Goal: Information Seeking & Learning: Find specific fact

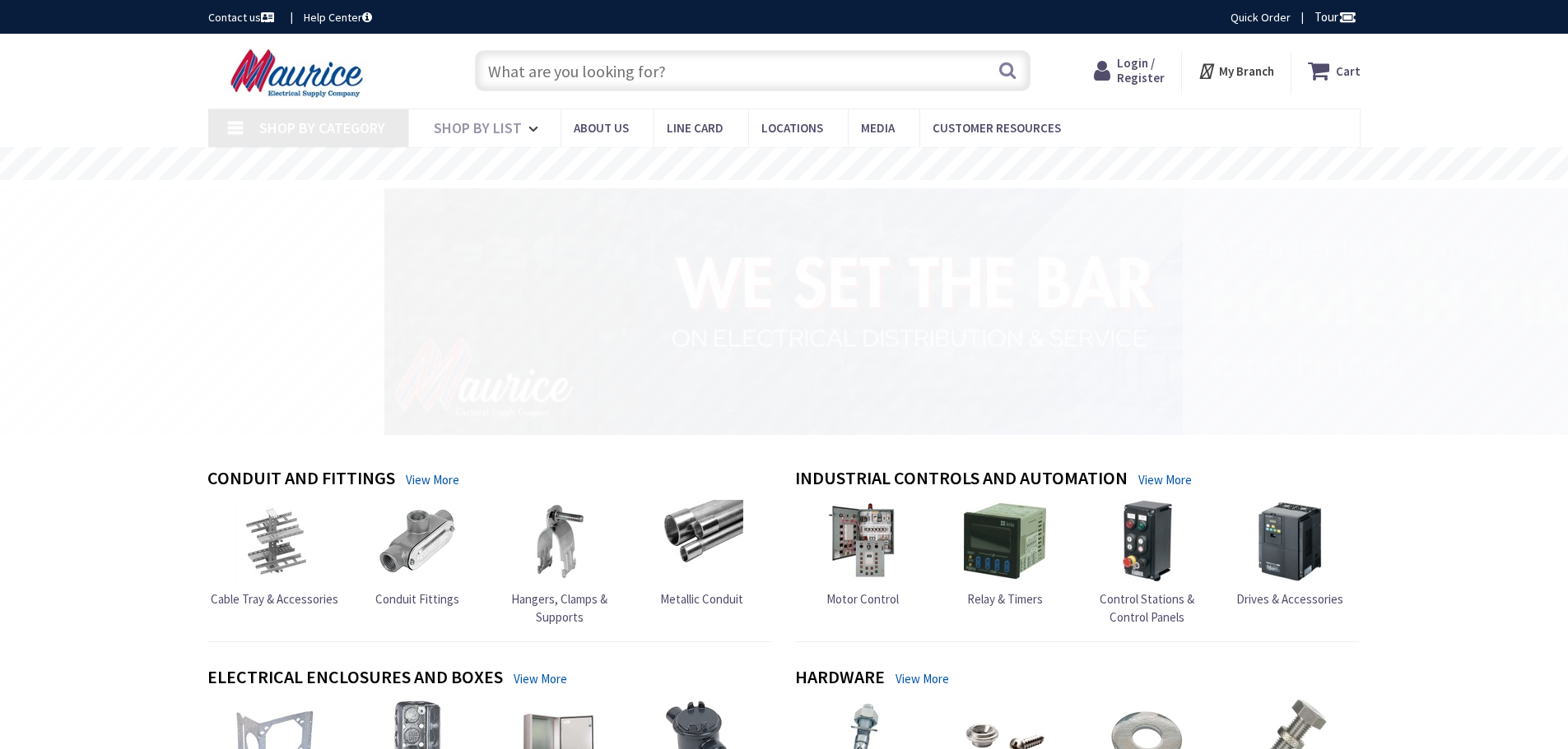
type input "[GEOGRAPHIC_DATA] ([GEOGRAPHIC_DATA][STREET_ADDRESS][US_STATE][US_STATE][GEOGRA…"
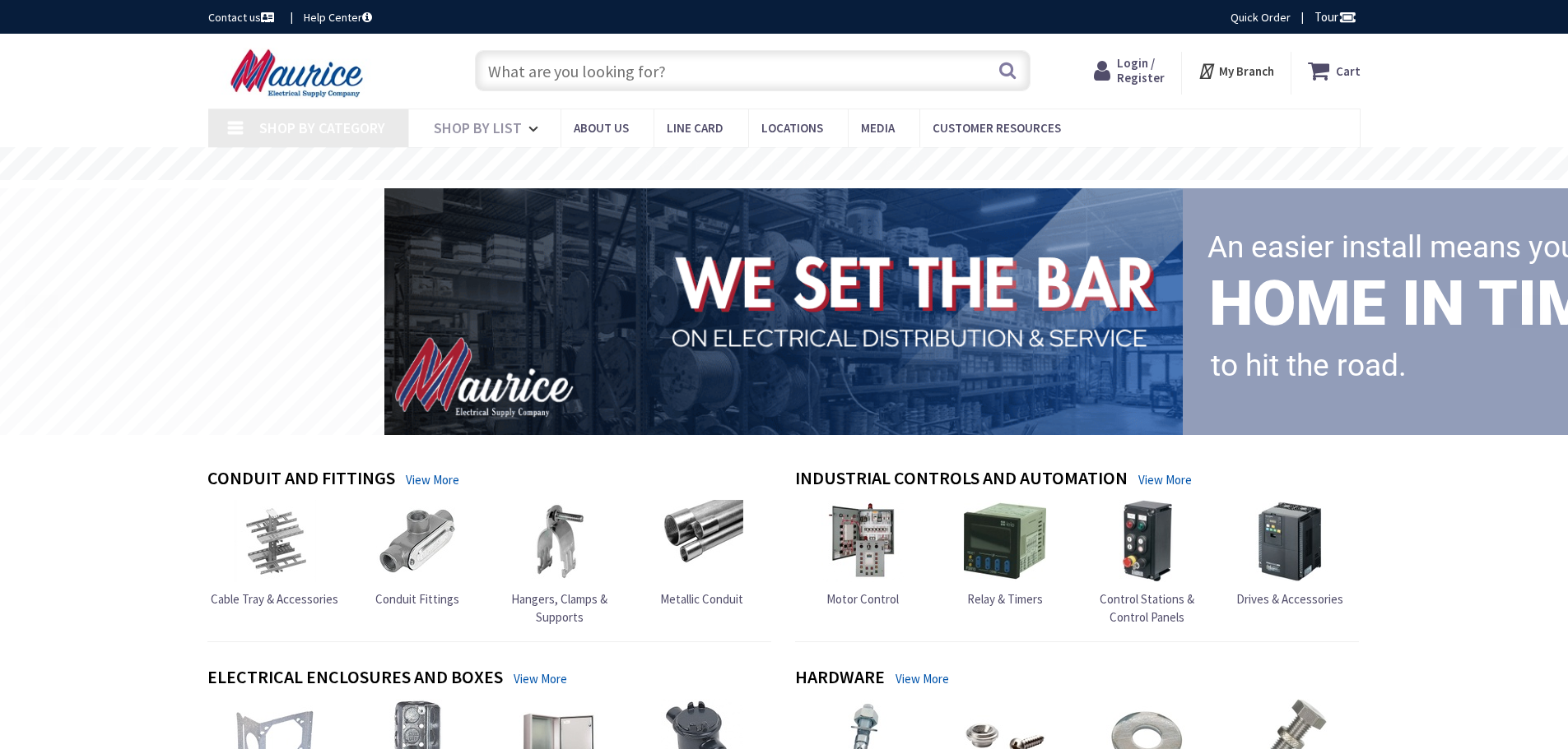
click at [763, 77] on input "text" at bounding box center [753, 71] width 556 height 41
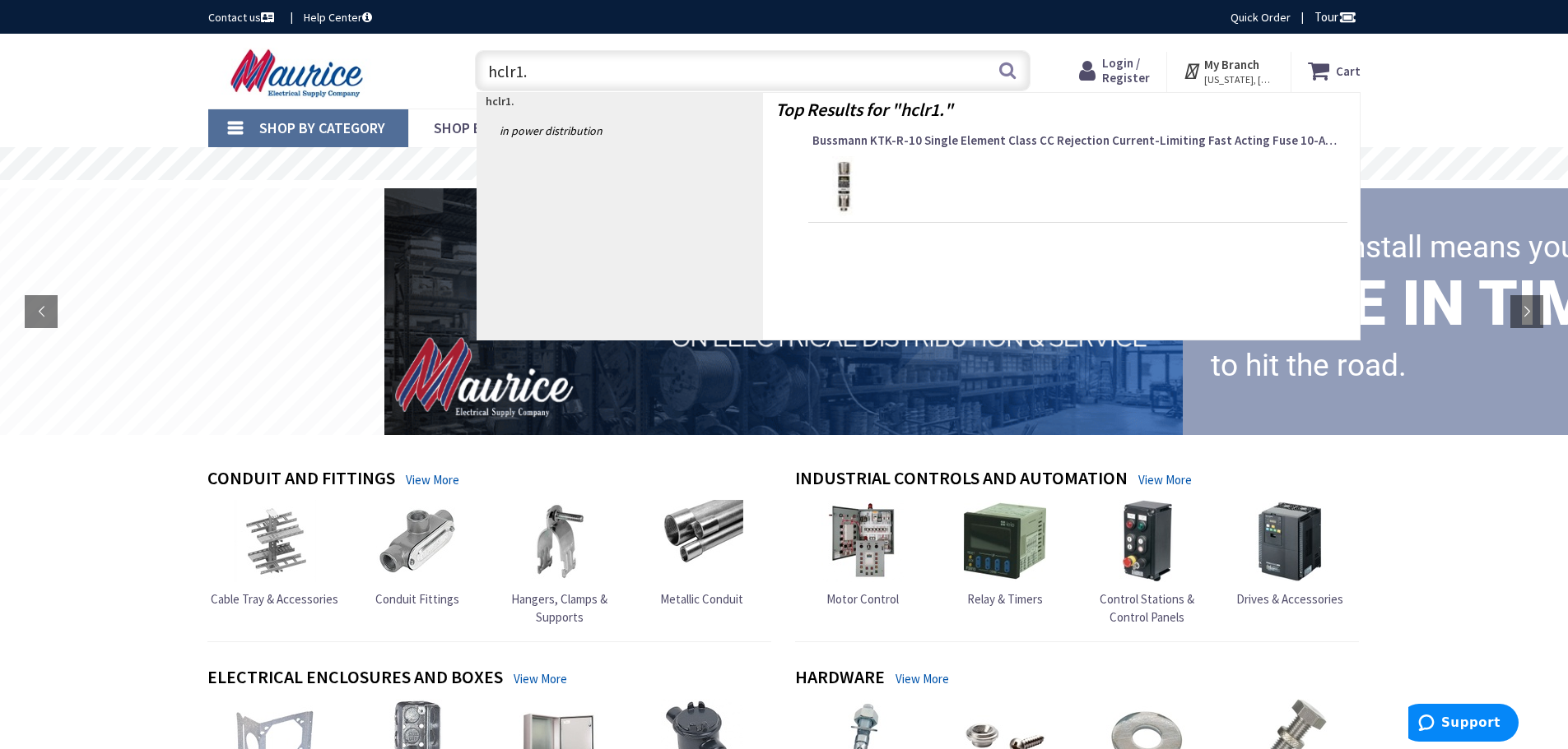
type input "hclr1.5"
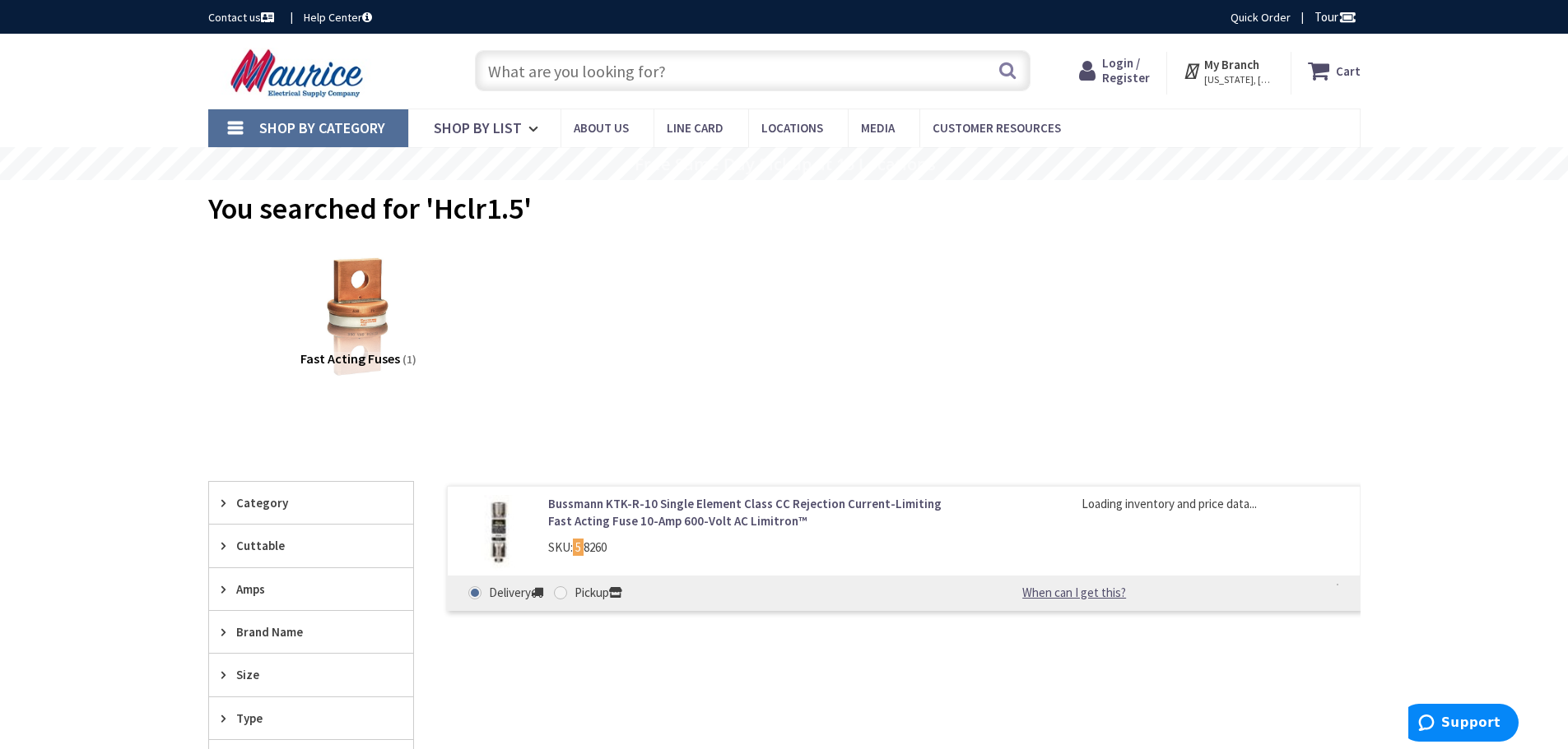
click at [671, 517] on link "Bussmann KTK-R-10 Single Element Class CC Rejection Current-Limiting Fast Actin…" at bounding box center [758, 513] width 419 height 36
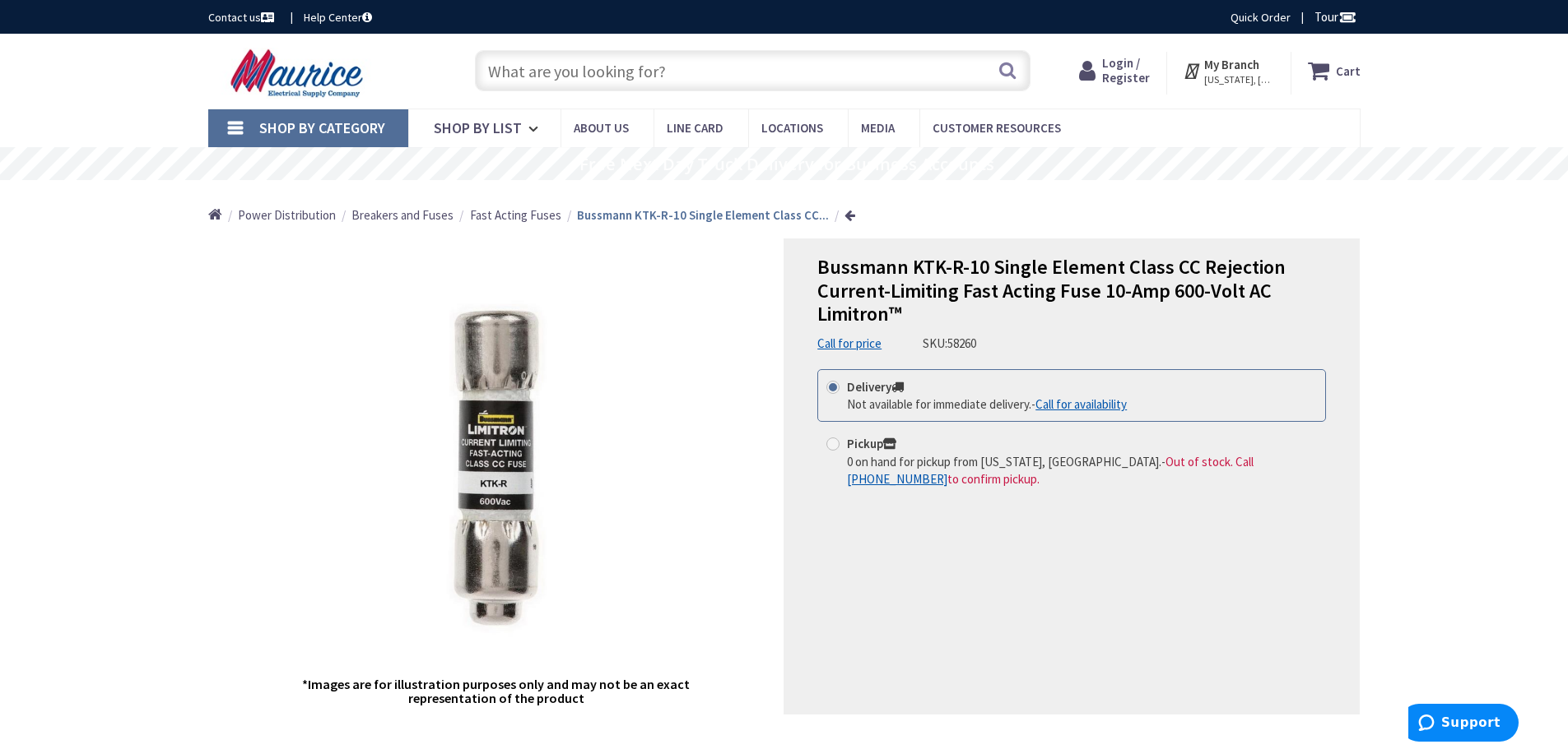
click at [523, 76] on input "text" at bounding box center [753, 71] width 556 height 41
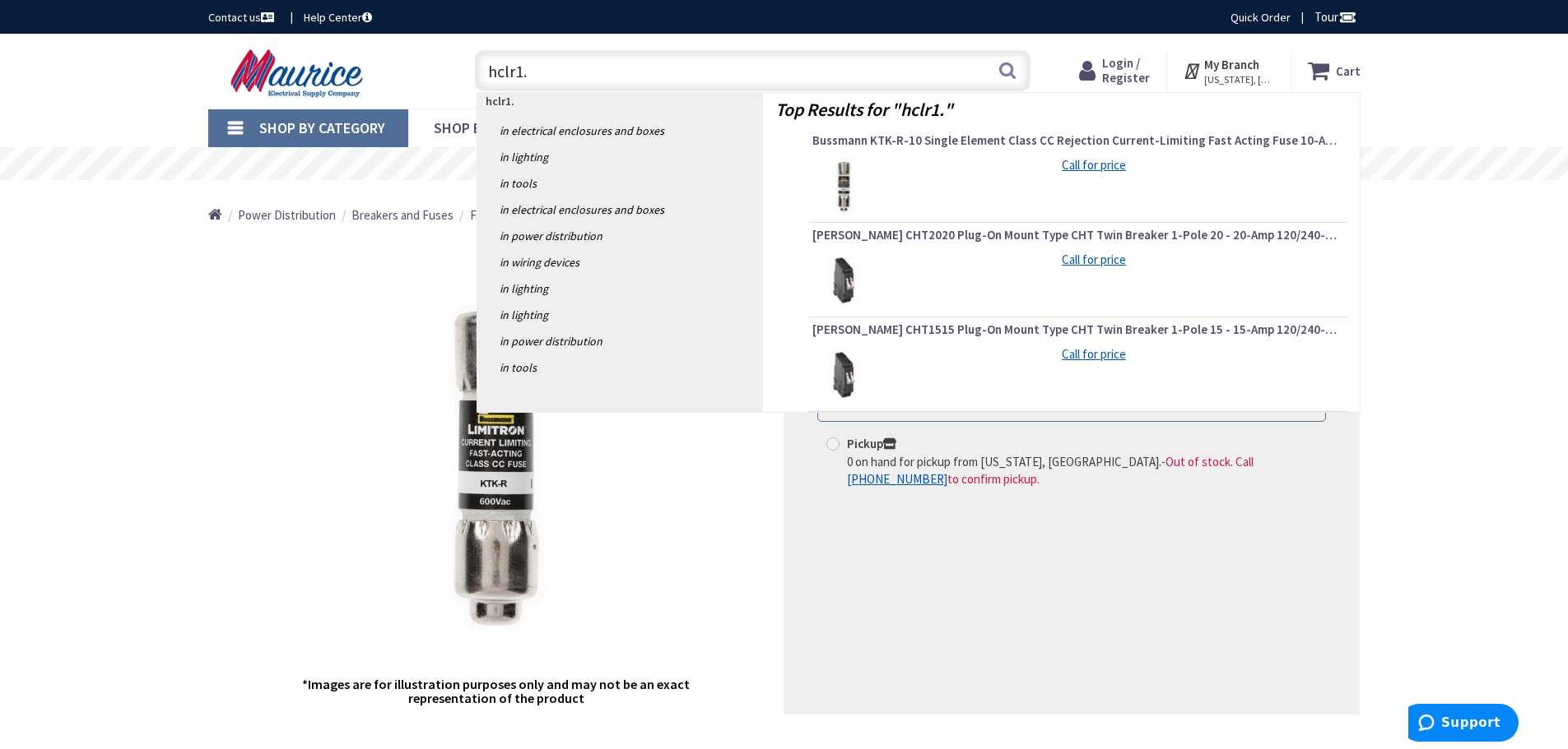
type input "hclr1.5"
